Goal: Transaction & Acquisition: Purchase product/service

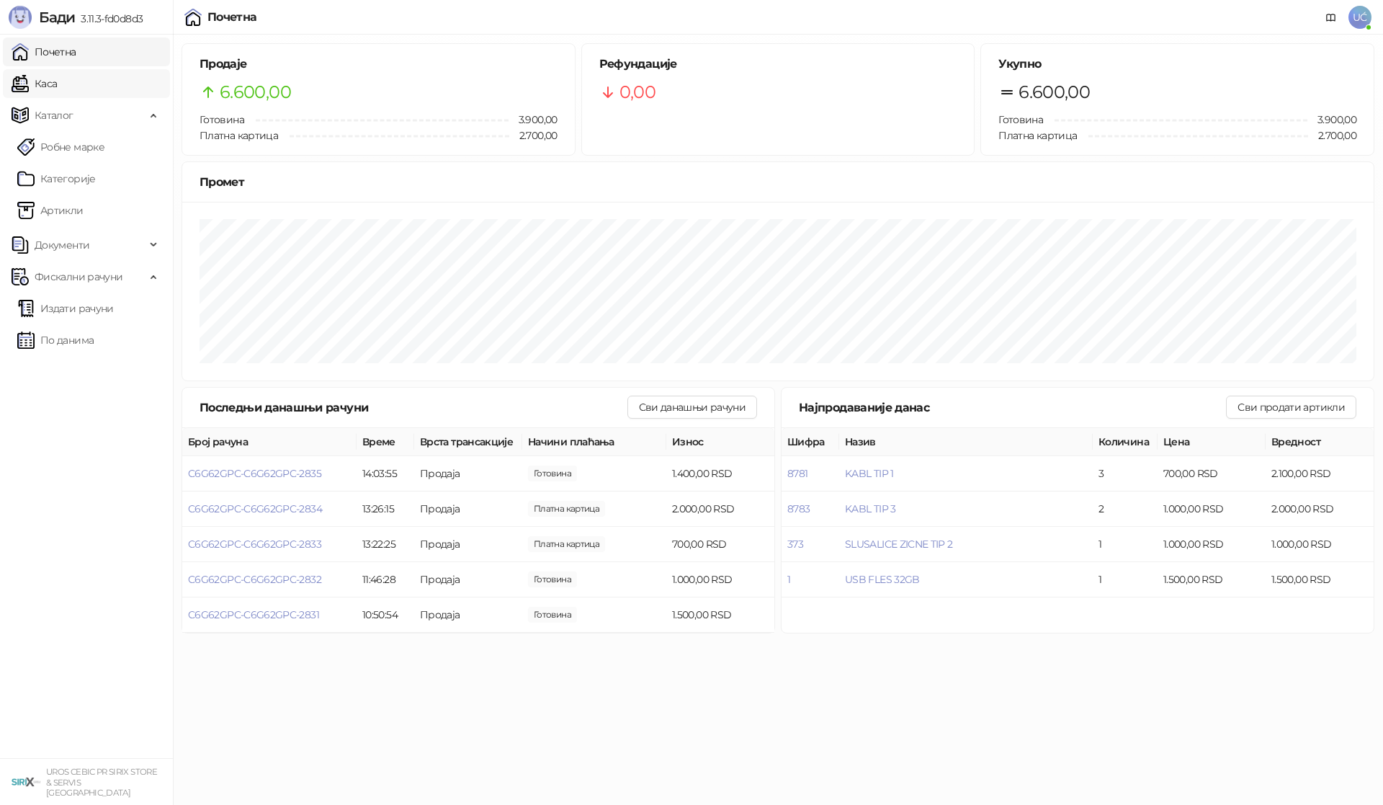
click at [57, 79] on link "Каса" at bounding box center [34, 83] width 45 height 29
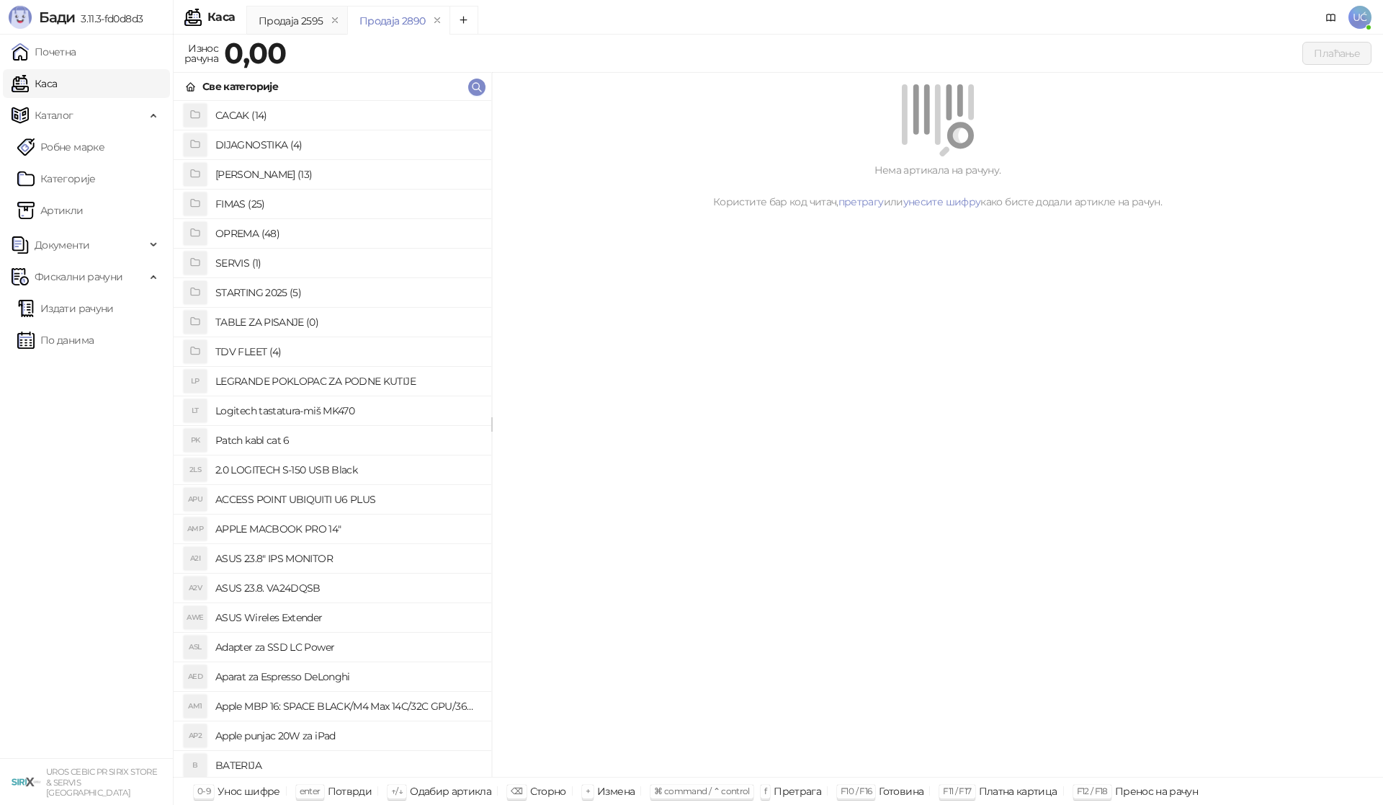
click at [257, 233] on h4 "OPREMA (48)" at bounding box center [347, 233] width 264 height 23
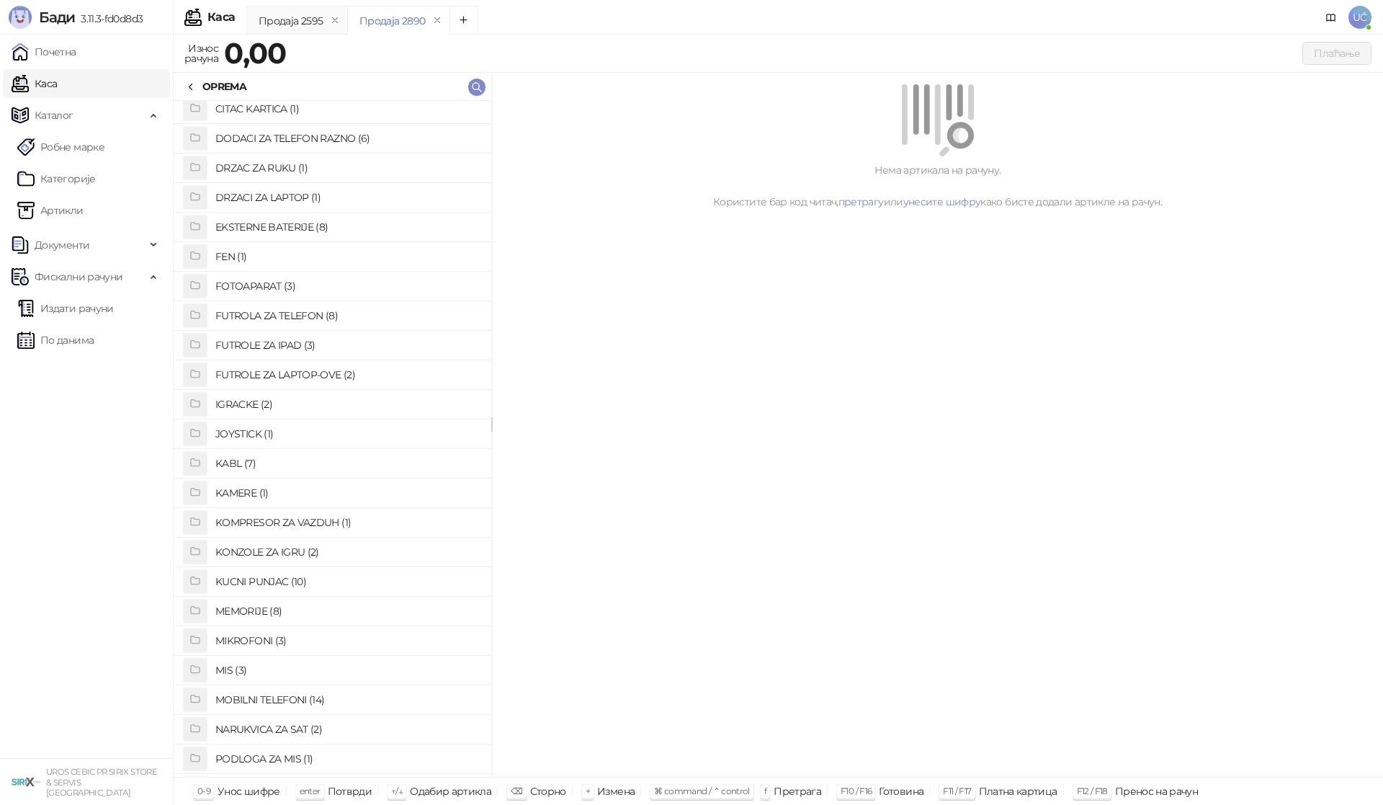
scroll to position [94, 0]
click at [305, 313] on h4 "FUTROLA ZA TELEFON (8)" at bounding box center [347, 316] width 264 height 23
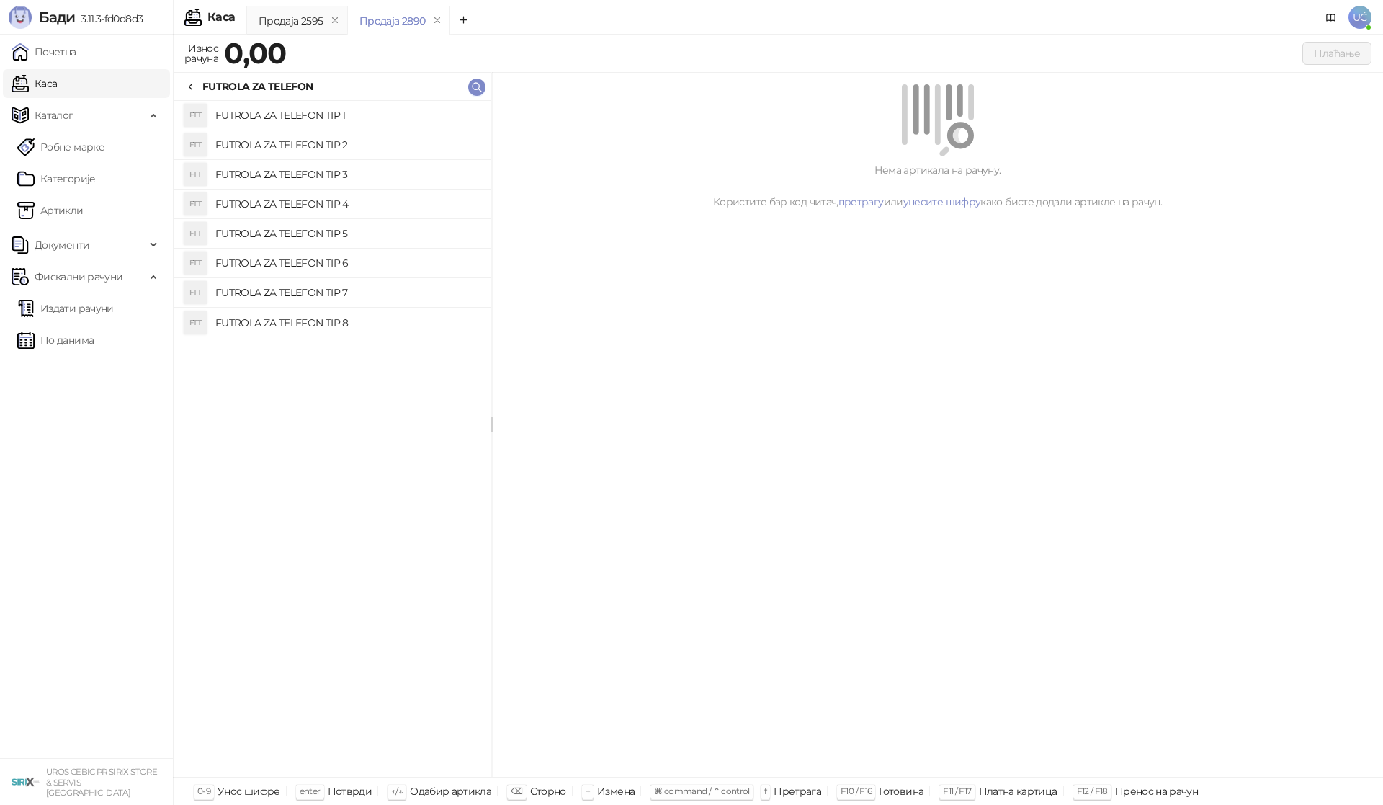
click at [311, 174] on h4 "FUTROLA ZA TELEFON TIP 3" at bounding box center [347, 174] width 264 height 23
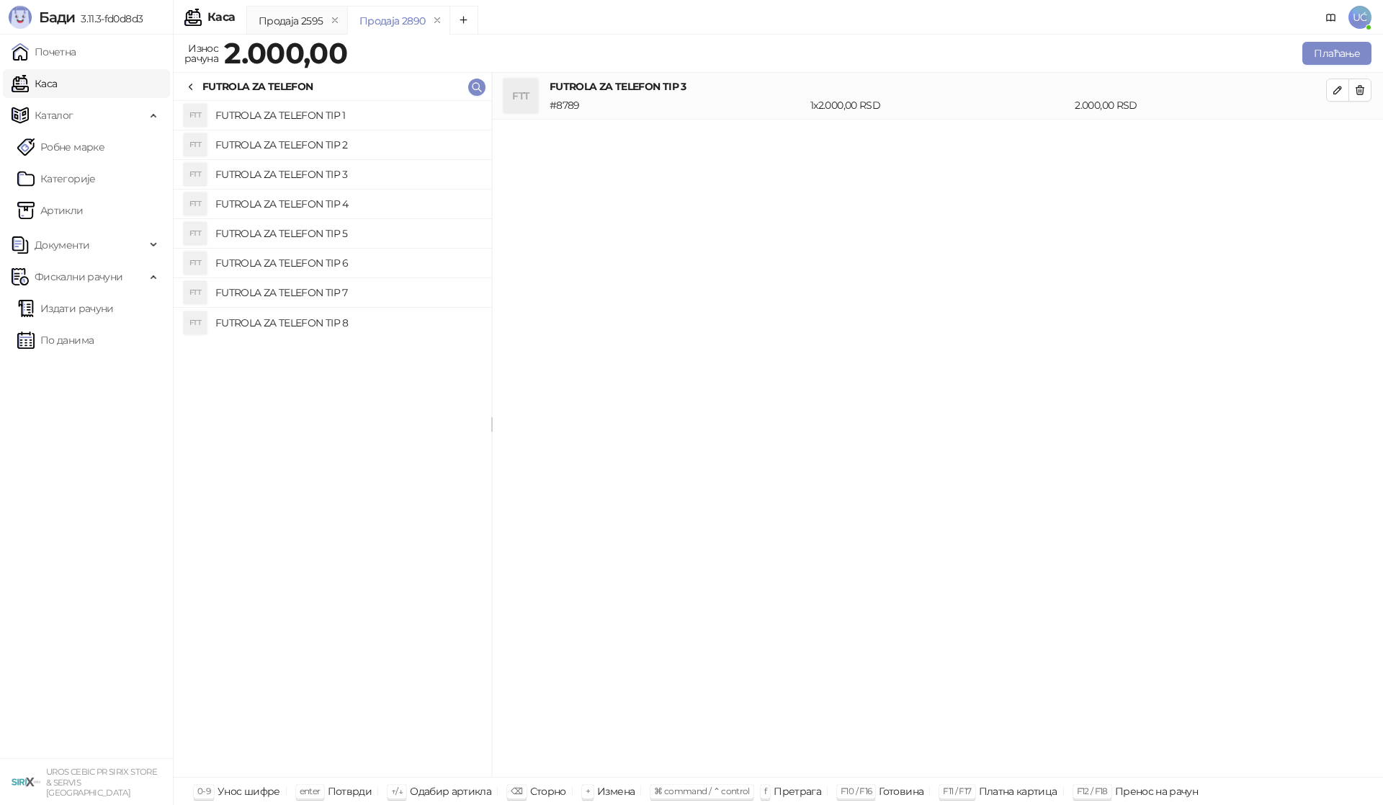
click at [340, 145] on h4 "FUTROLA ZA TELEFON TIP 2" at bounding box center [347, 144] width 264 height 23
click at [1357, 94] on icon "button" at bounding box center [1360, 90] width 8 height 9
click at [1343, 44] on button "Плаћање" at bounding box center [1336, 53] width 69 height 23
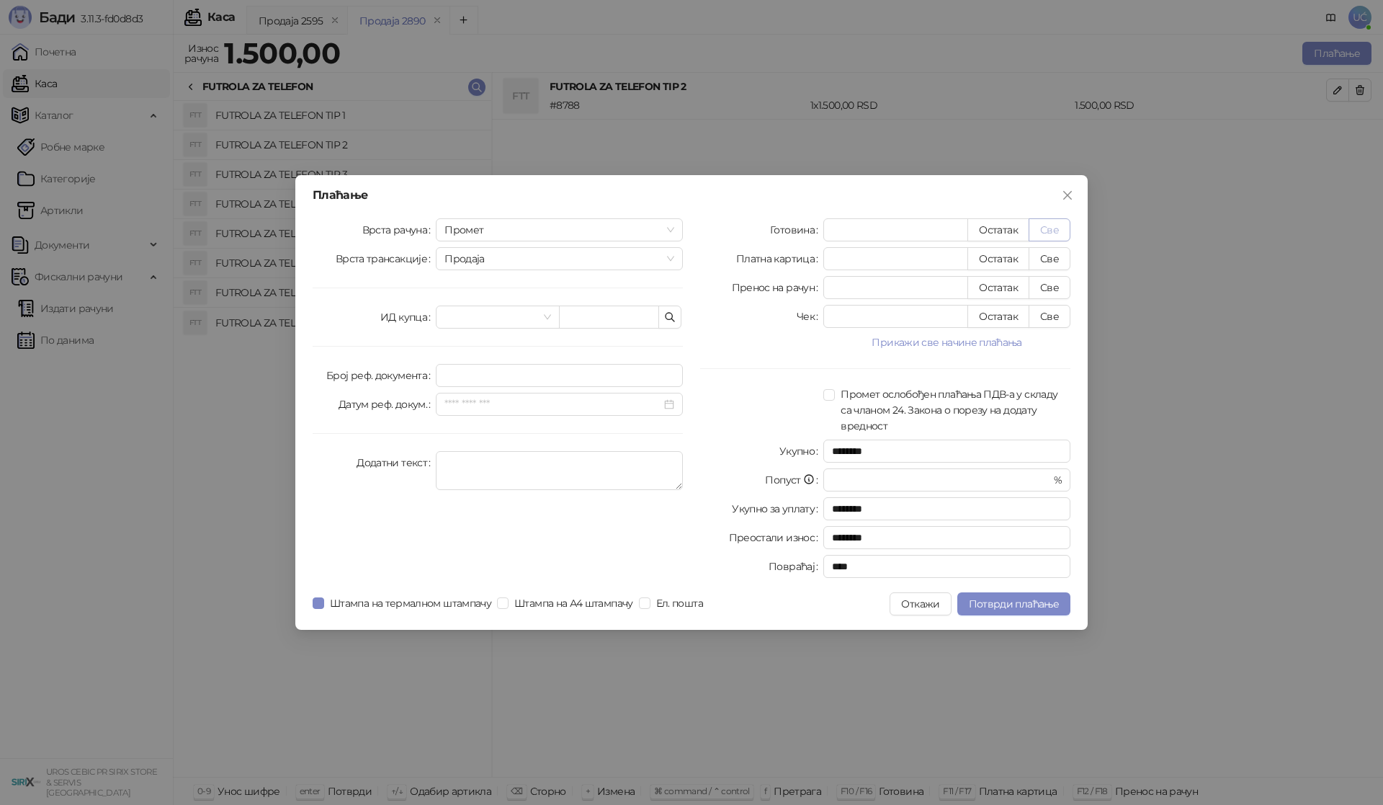
click at [1065, 226] on button "Све" at bounding box center [1050, 229] width 42 height 23
type input "****"
click at [989, 610] on button "Потврди плаћање" at bounding box center [1013, 603] width 113 height 23
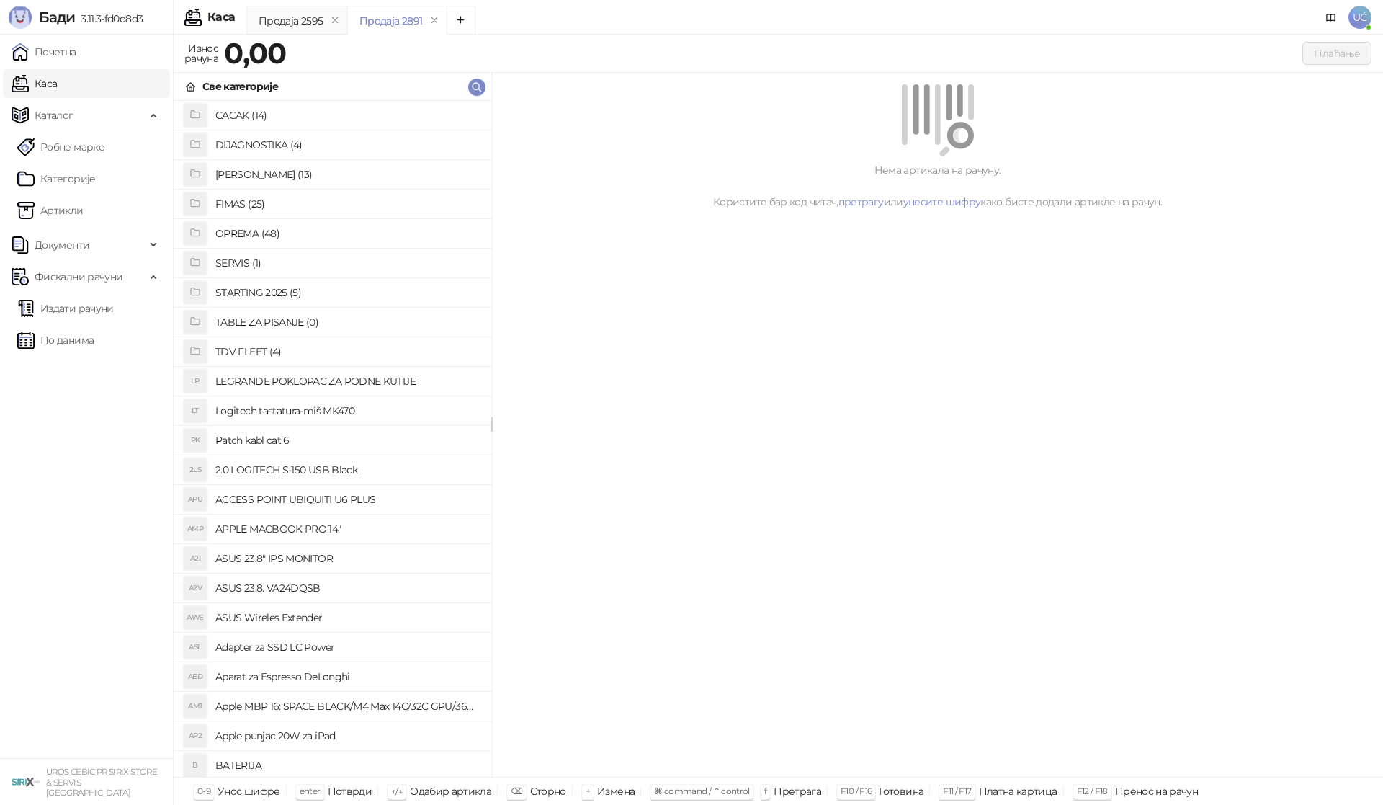
click at [294, 228] on h4 "OPREMA (48)" at bounding box center [347, 233] width 264 height 23
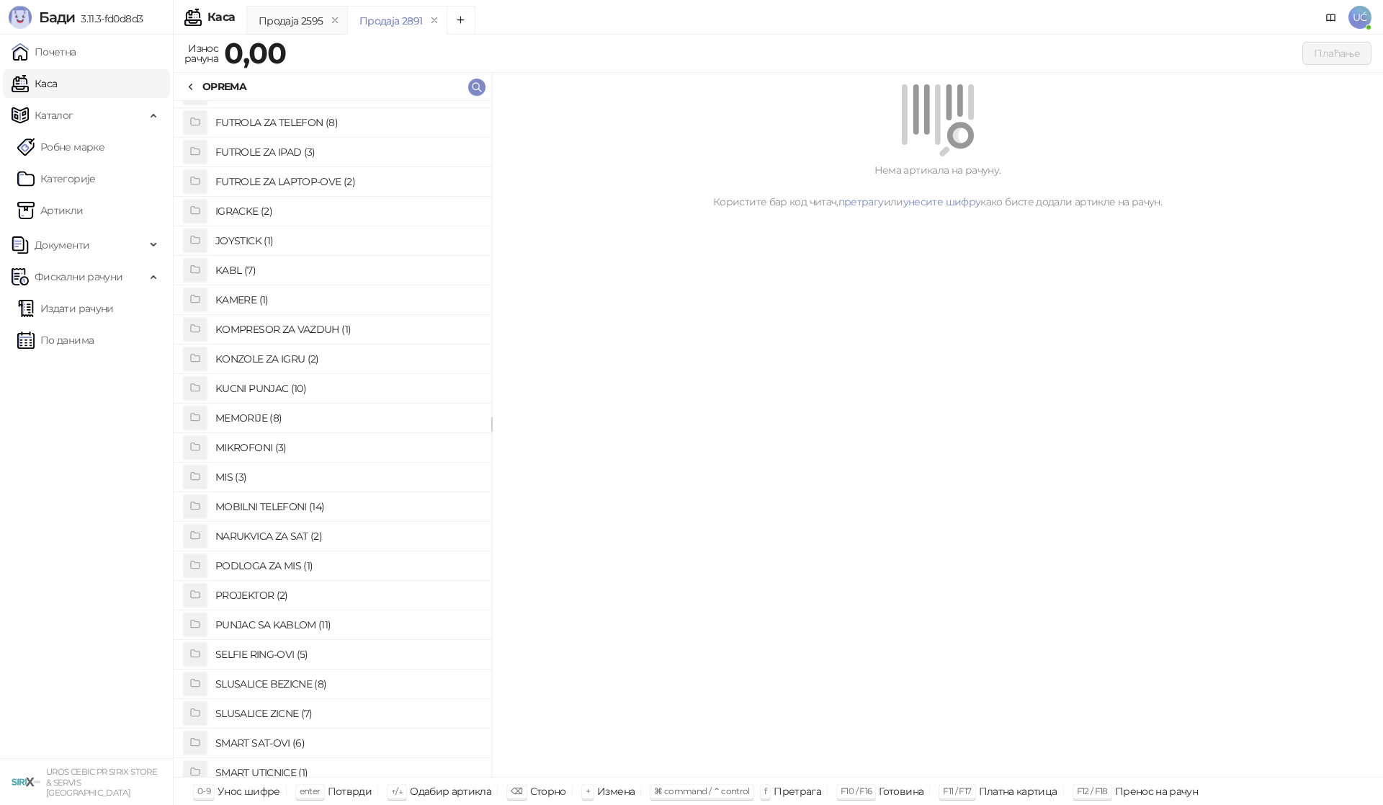
scroll to position [432, 0]
click at [297, 481] on h4 "PUNJAC SA KABLOM (11)" at bounding box center [347, 480] width 264 height 23
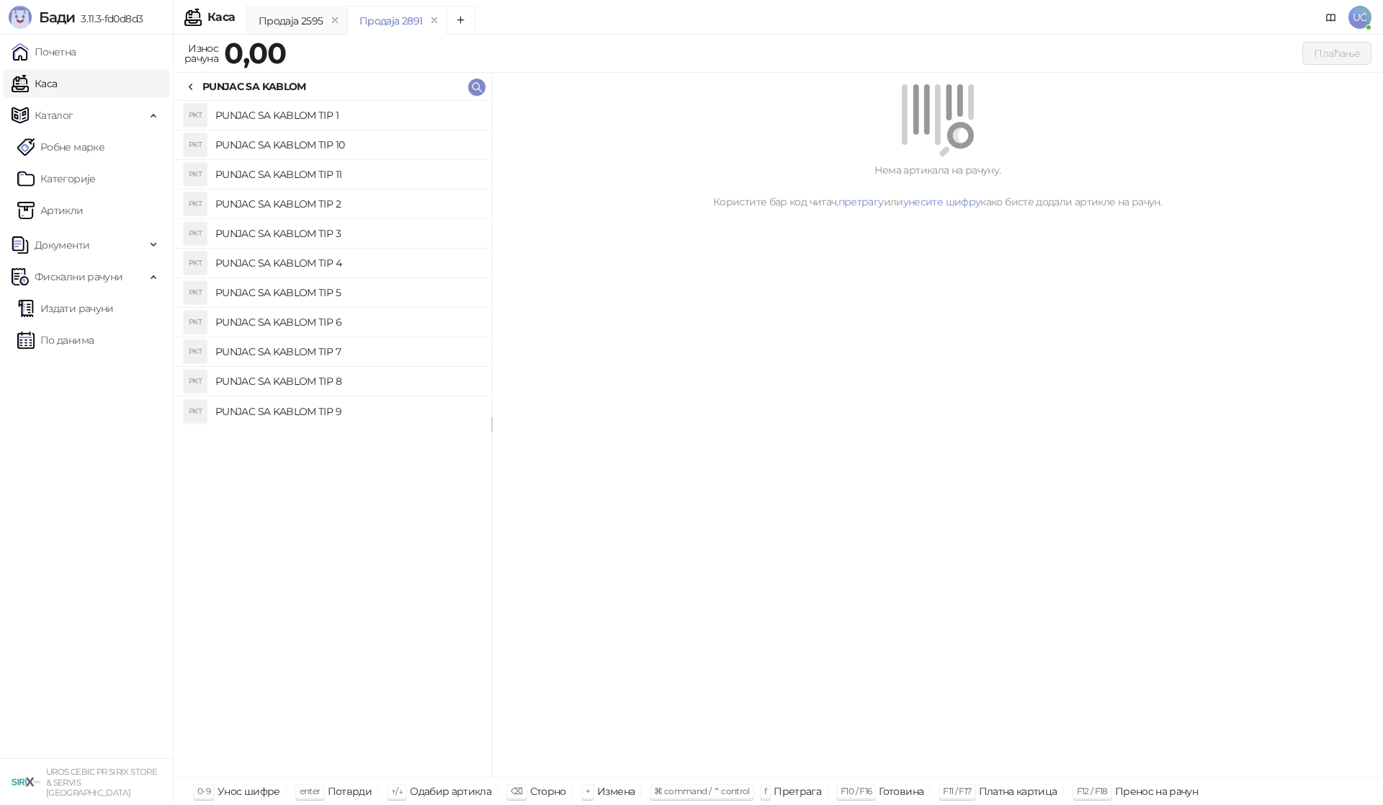
click at [327, 204] on h4 "PUNJAC SA KABLOM TIP 2" at bounding box center [347, 203] width 264 height 23
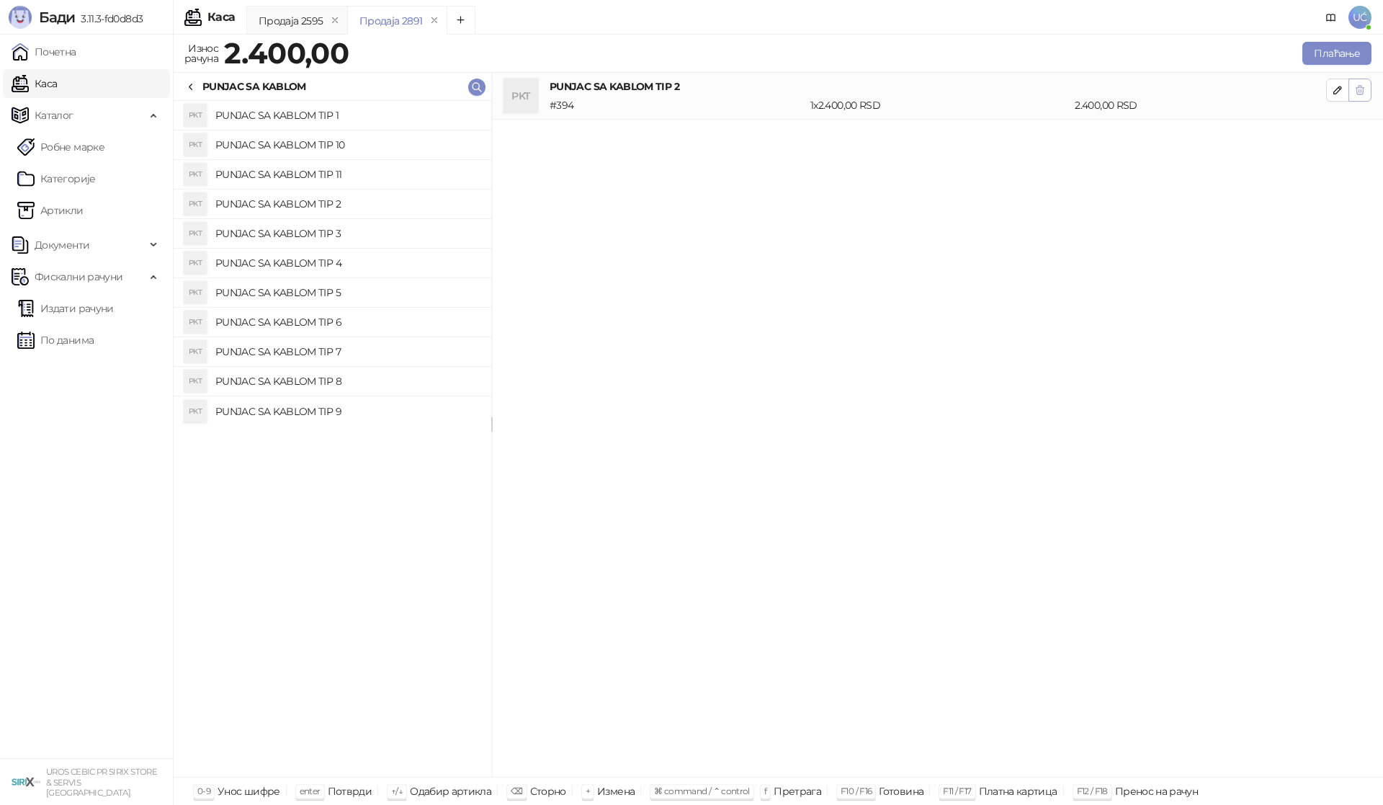
click at [1354, 93] on icon "button" at bounding box center [1360, 90] width 12 height 12
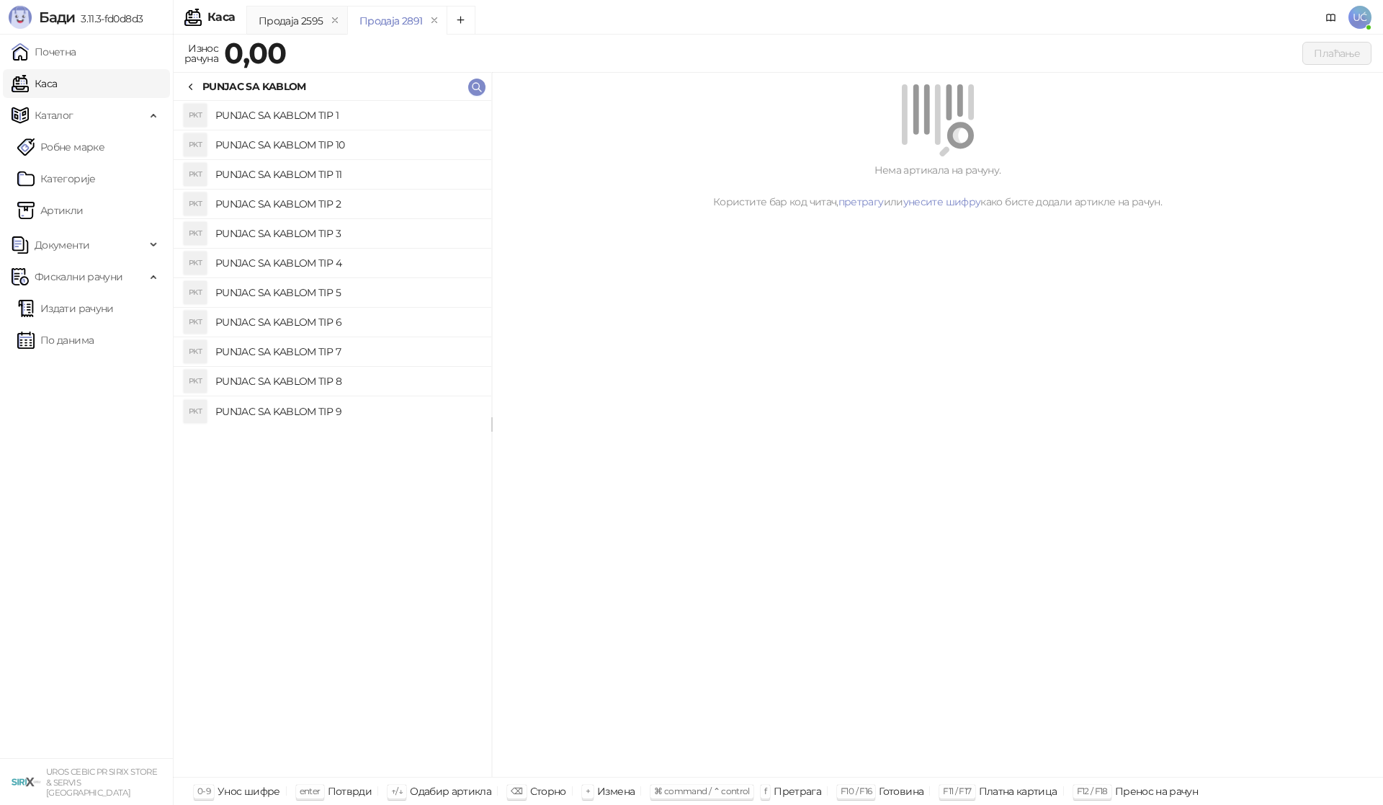
click at [401, 238] on h4 "PUNJAC SA KABLOM TIP 3" at bounding box center [347, 233] width 264 height 23
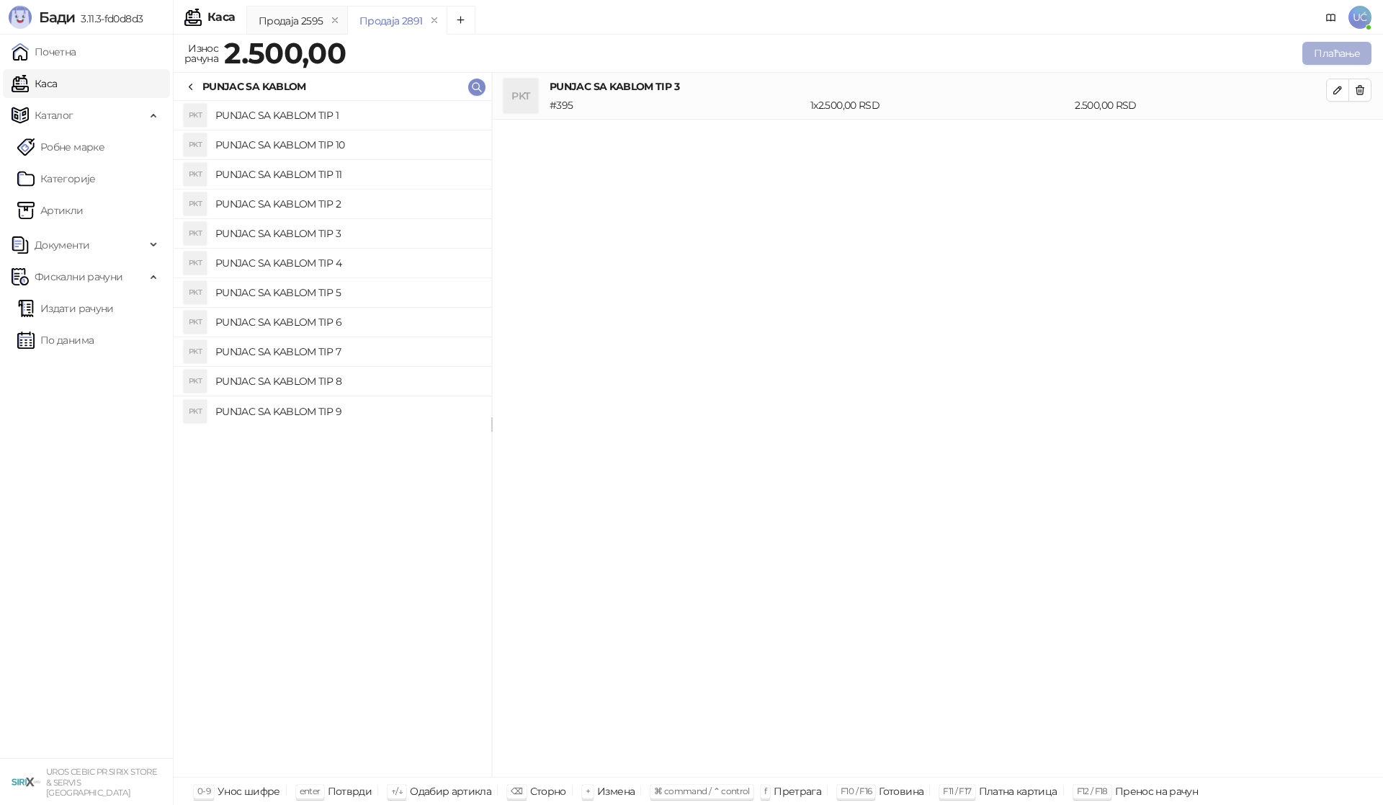
click at [1345, 51] on button "Плаћање" at bounding box center [1336, 53] width 69 height 23
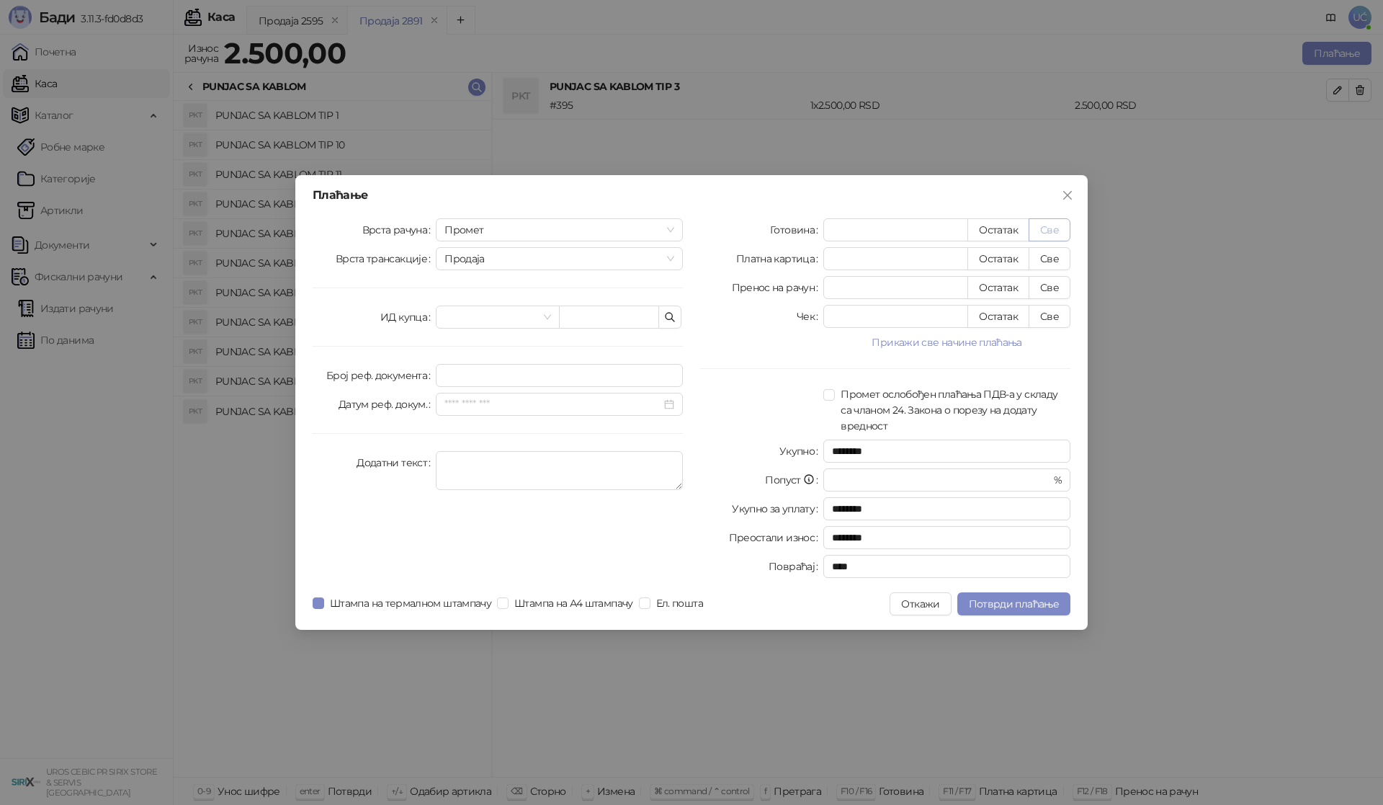
click at [1054, 233] on button "Све" at bounding box center [1050, 229] width 42 height 23
type input "****"
click at [1023, 599] on span "Потврди плаћање" at bounding box center [1014, 603] width 90 height 13
